Goal: Information Seeking & Learning: Understand process/instructions

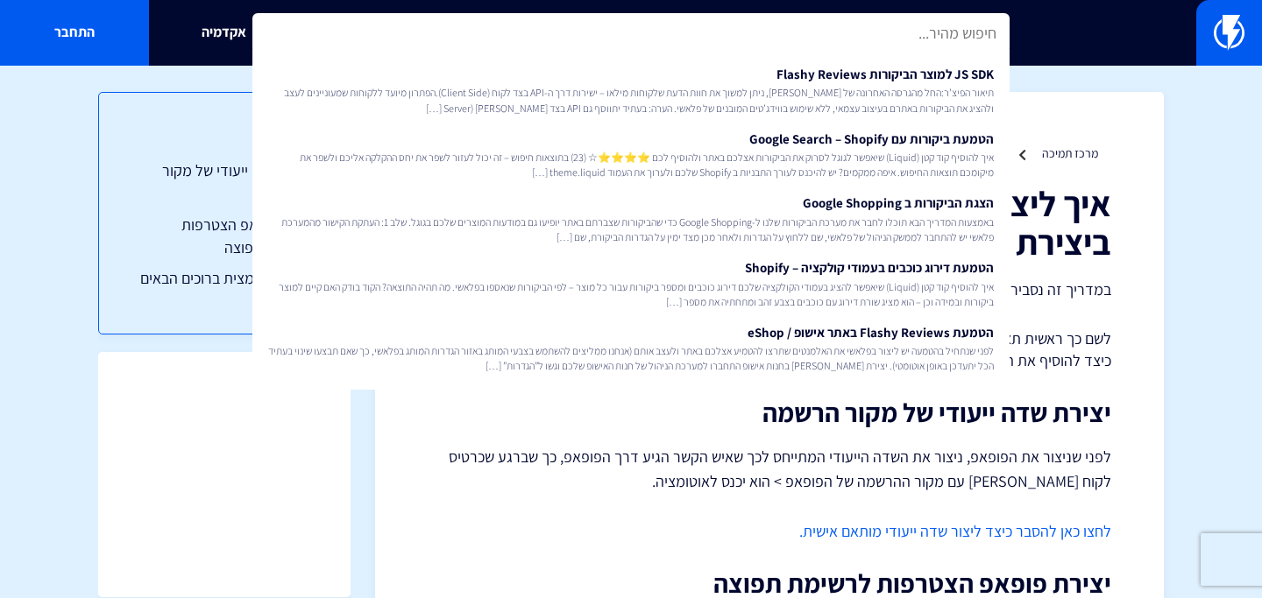
type input "ל"
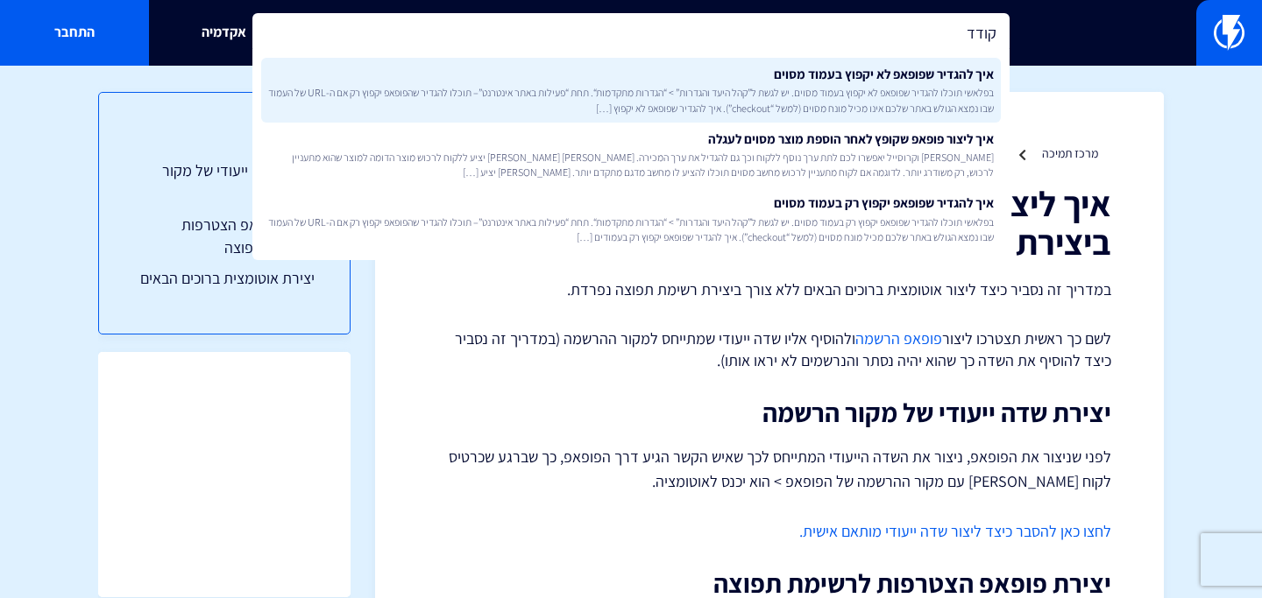
type input "קודד"
click at [704, 92] on span "בפלאשי תוכלו להגדיר שפופאפ לא יקפוץ בעמוד מסוים. יש לגשת ל”קהל היעד והגדרות” > …" at bounding box center [631, 100] width 726 height 30
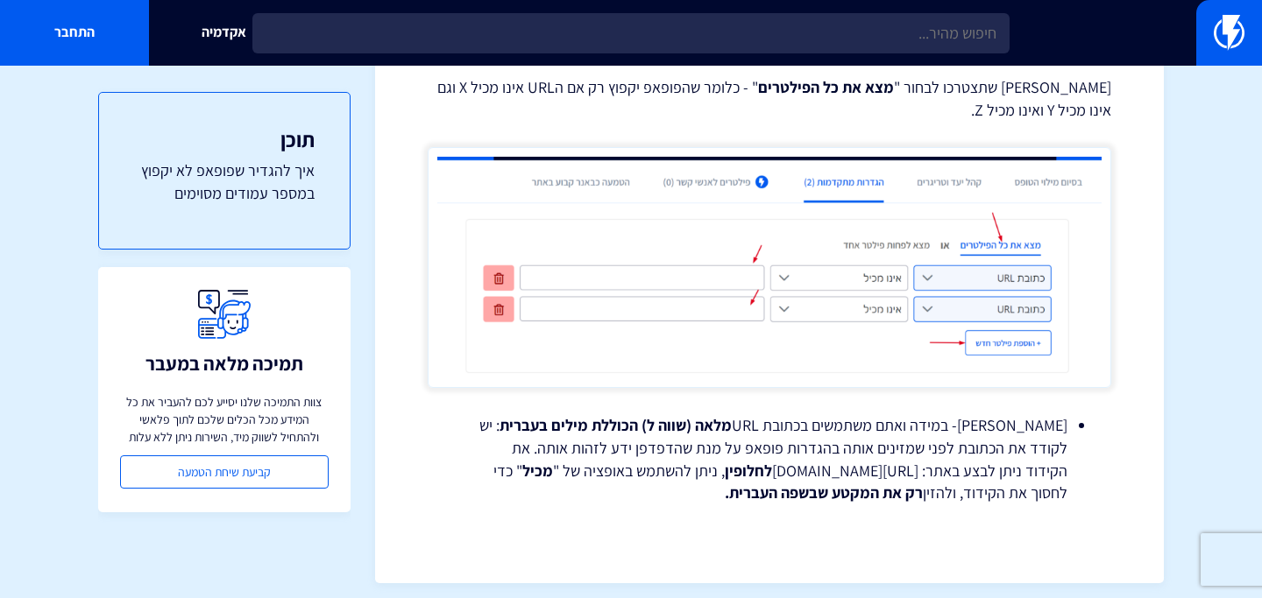
scroll to position [1259, 0]
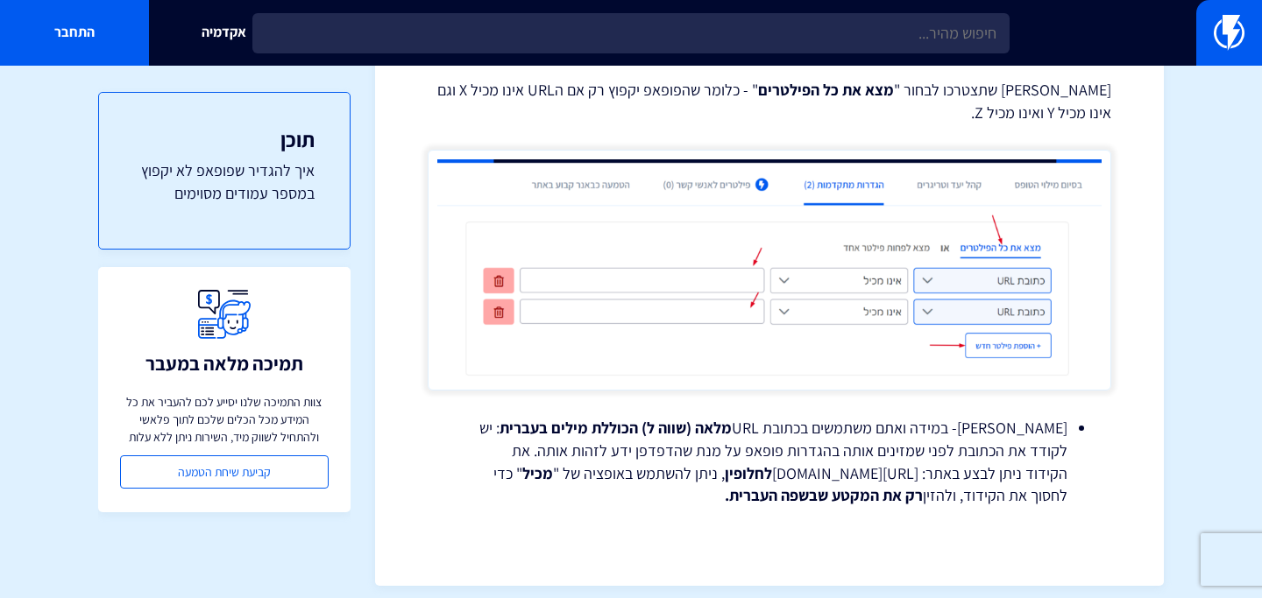
drag, startPoint x: 1027, startPoint y: 475, endPoint x: 741, endPoint y: 473, distance: 285.7
click at [741, 473] on li "שימו לב- במידה ואתם משתמשים בכתובת URL מלאה (שווה ל) הכוללת מילים בעברית : יש ל…" at bounding box center [769, 462] width 596 height 90
copy li "https://meyerweb.com/eric/tools/dencoder"
click at [601, 422] on strong "מלאה (שווה ל) הכוללת מילים בעברית" at bounding box center [615, 428] width 232 height 20
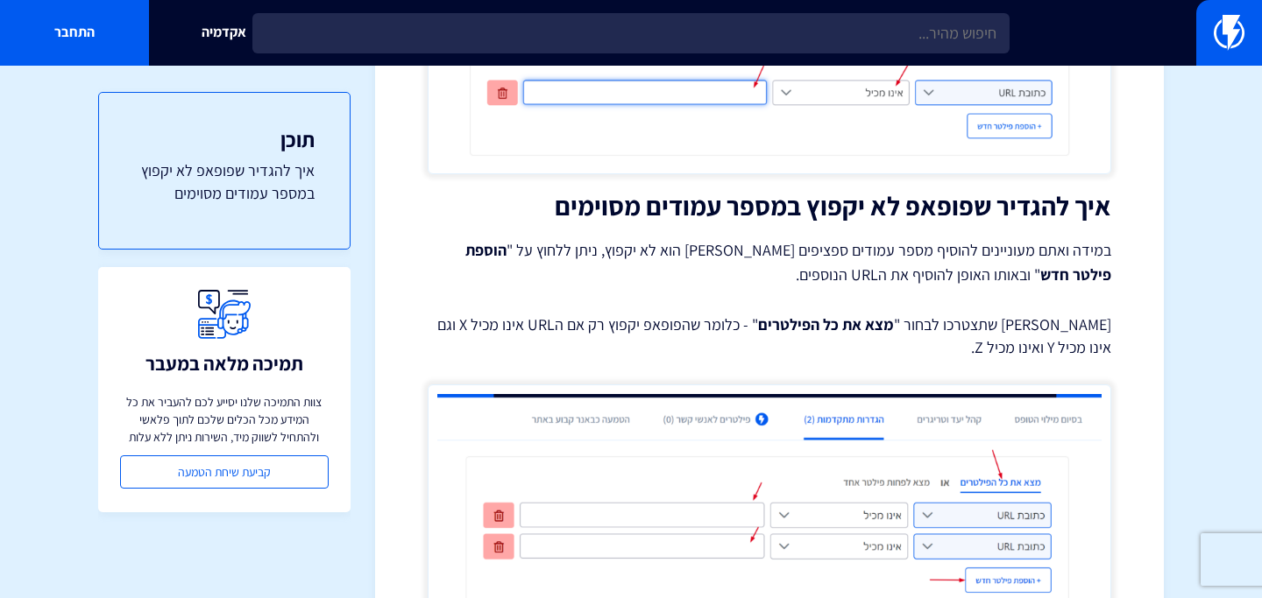
scroll to position [1218, 0]
